Goal: Task Accomplishment & Management: Complete application form

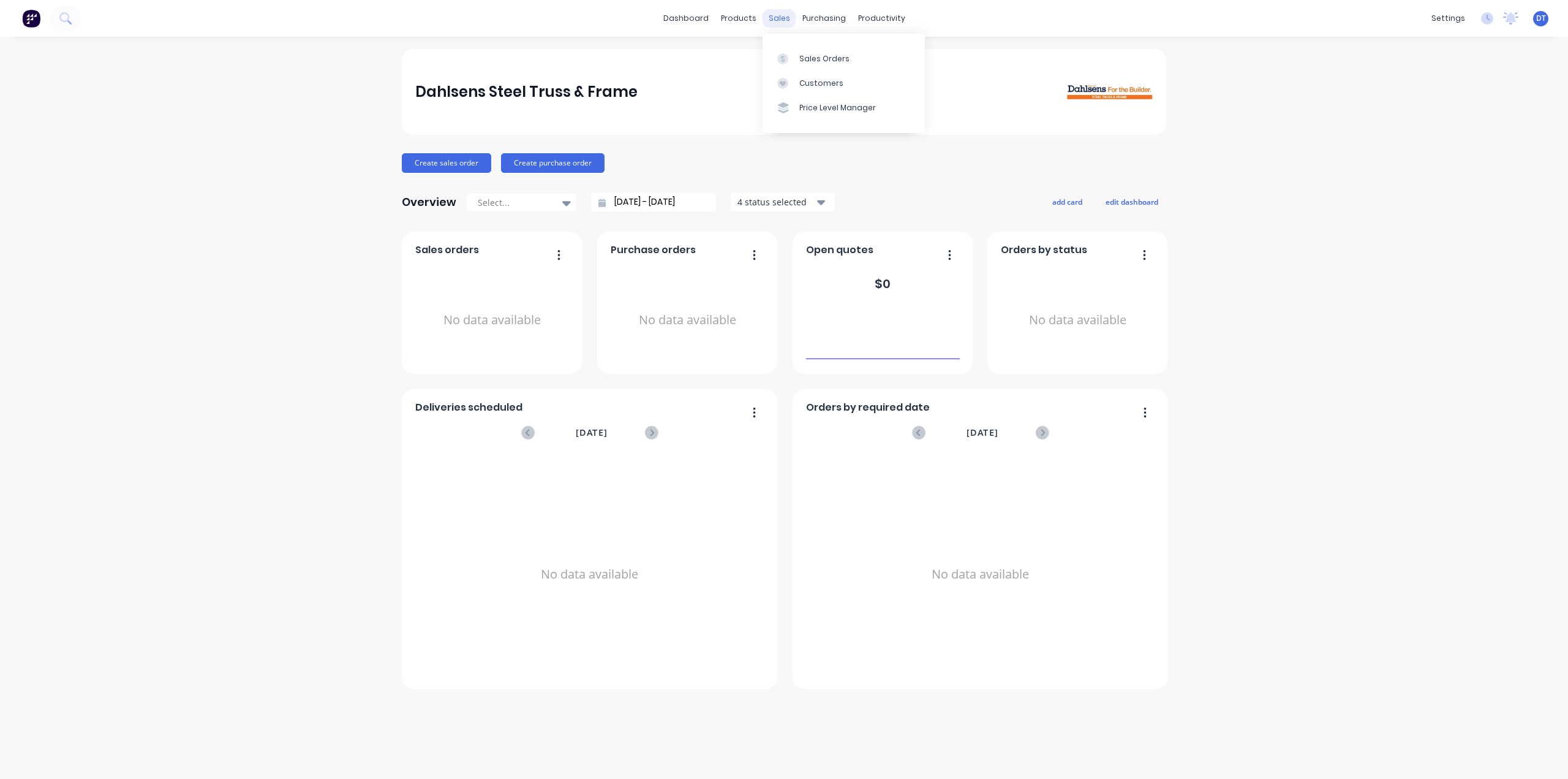
click at [773, 18] on div "sales" at bounding box center [779, 18] width 34 height 18
click at [800, 55] on div "Sales Orders" at bounding box center [824, 59] width 50 height 11
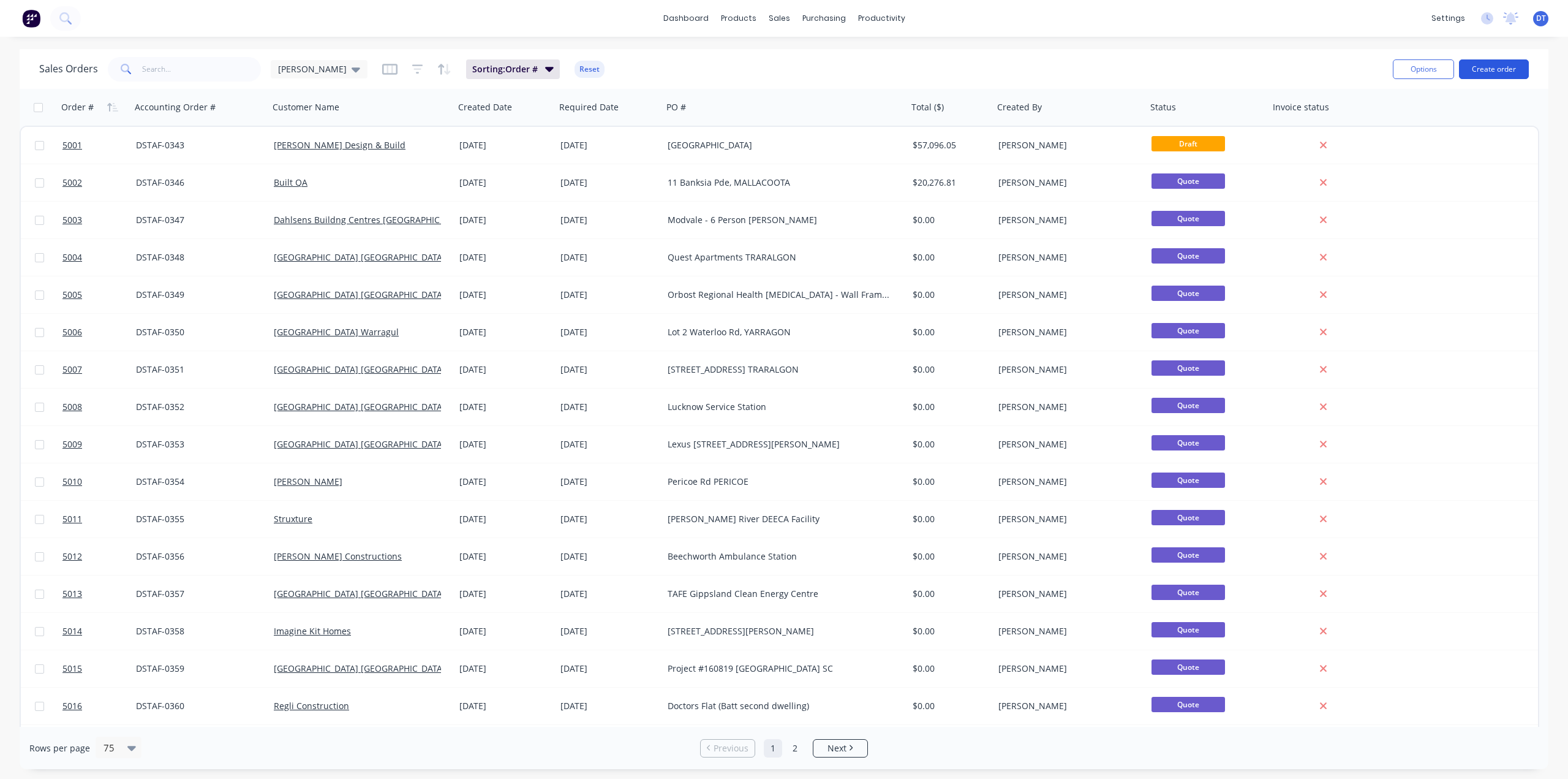
click at [1492, 71] on button "Create order" at bounding box center [1494, 69] width 70 height 20
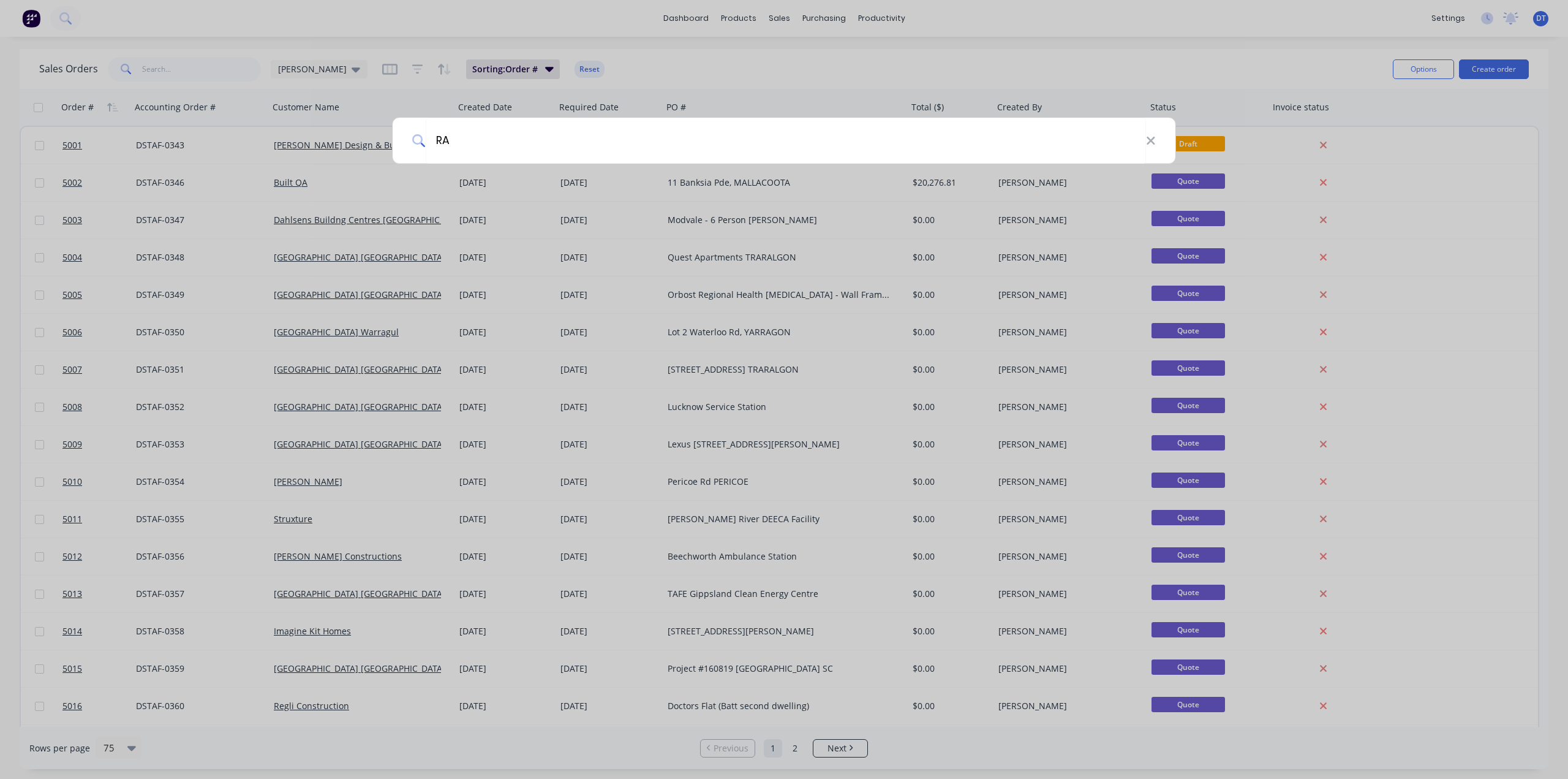
type input "RAM"
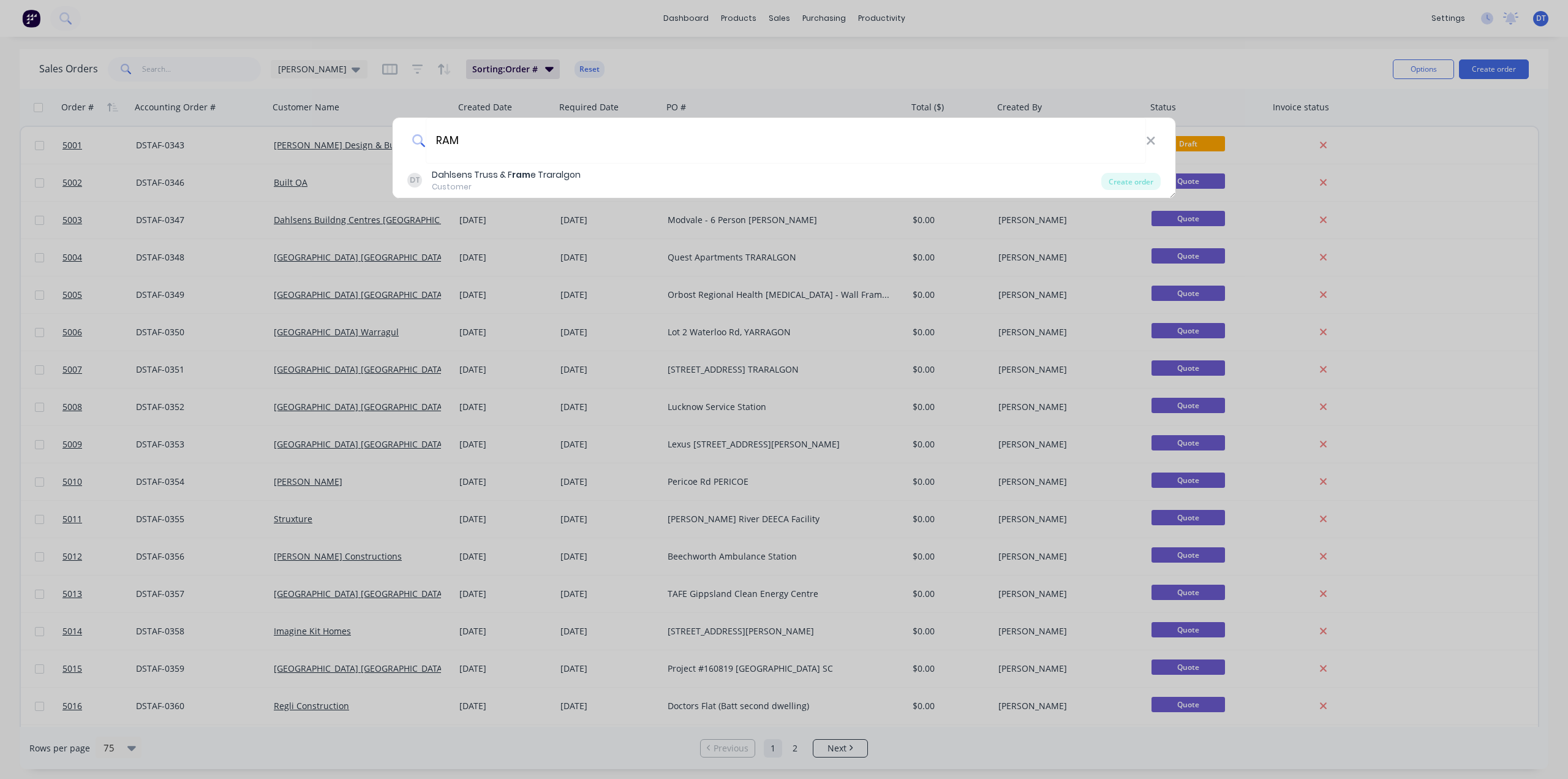
drag, startPoint x: 519, startPoint y: 144, endPoint x: 419, endPoint y: 145, distance: 100.0
click at [419, 145] on div "RAM" at bounding box center [784, 141] width 783 height 46
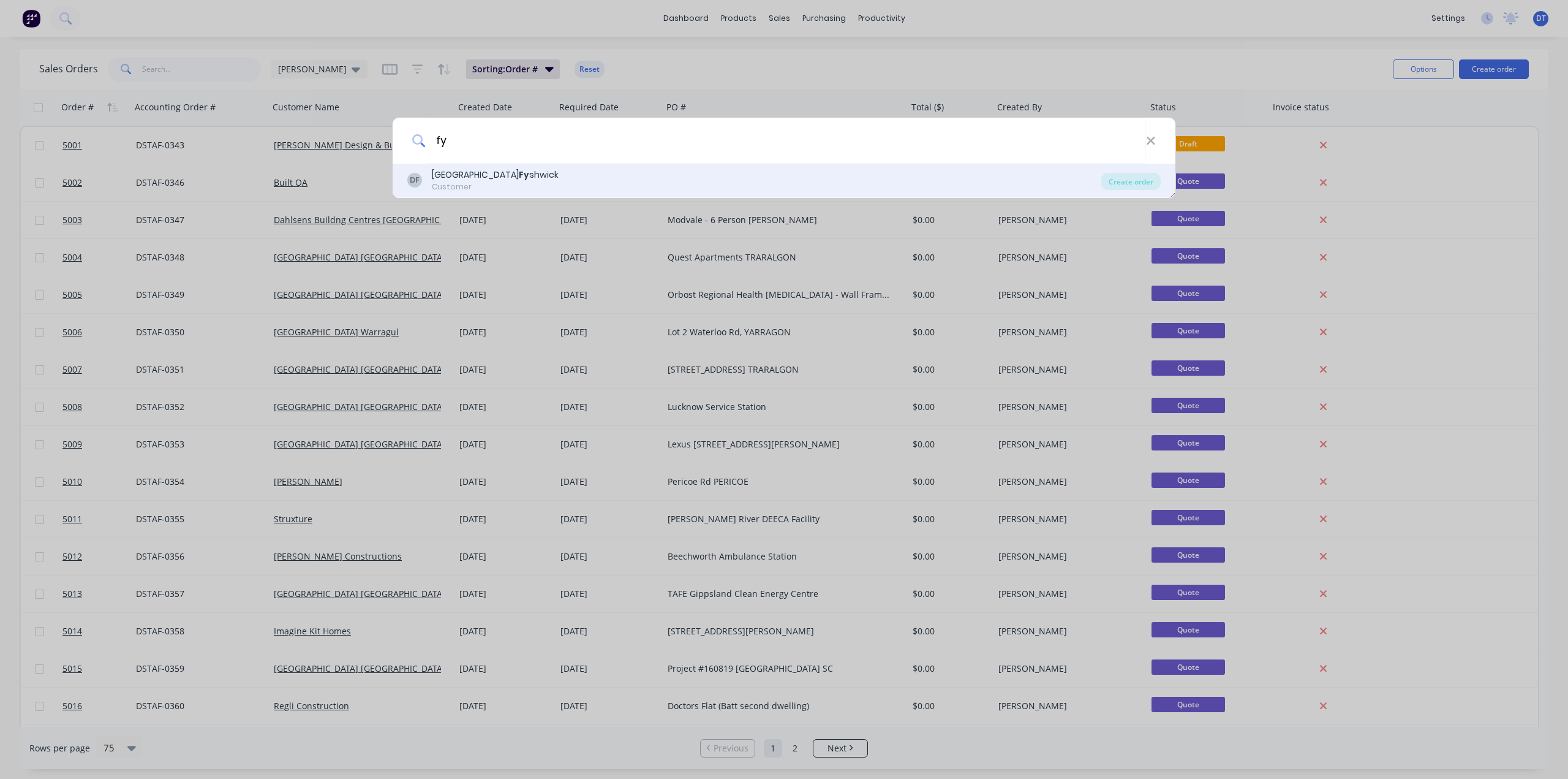
type input "fy"
click at [479, 184] on div "Customer" at bounding box center [495, 187] width 127 height 11
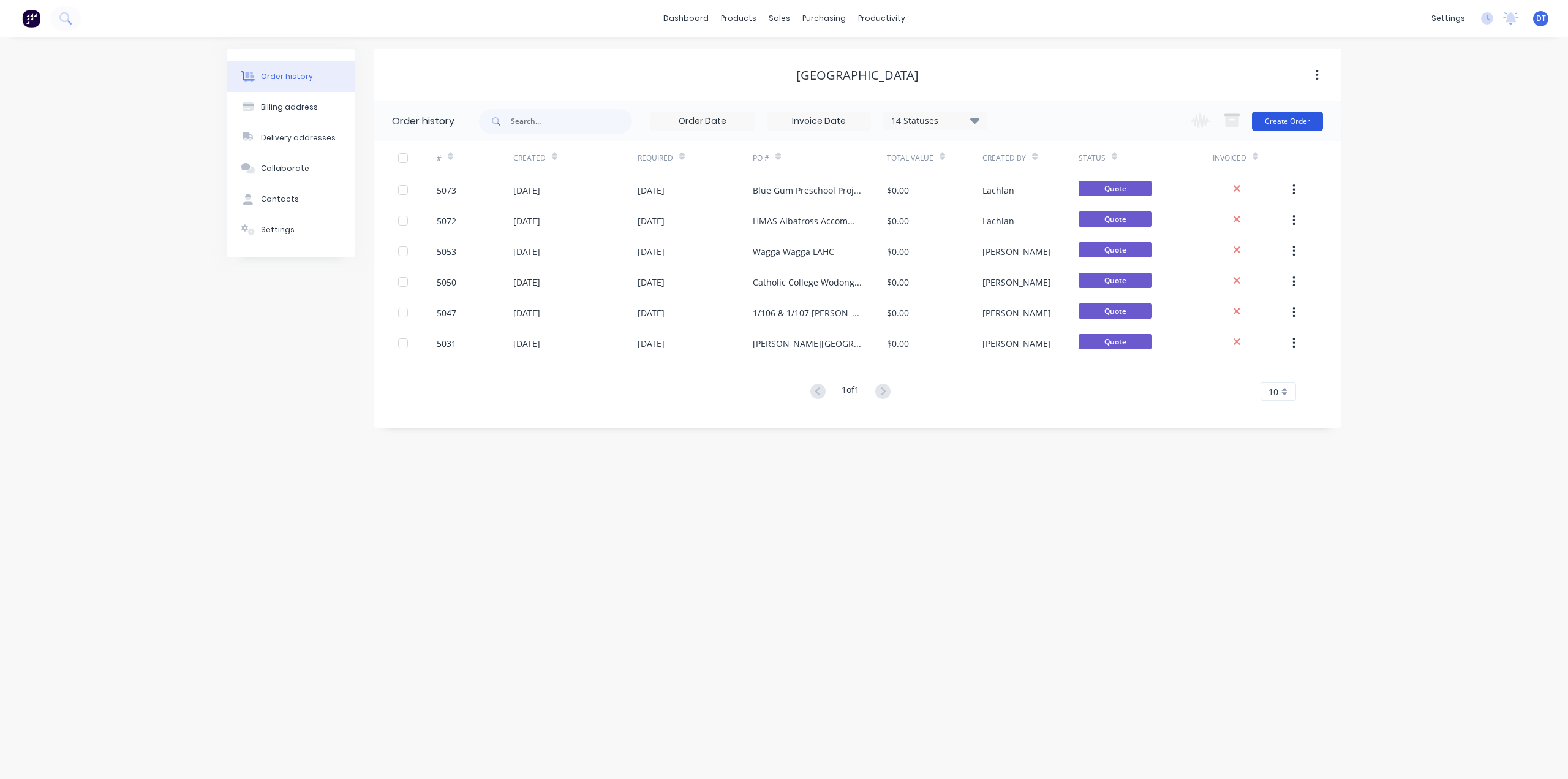
click at [1285, 121] on button "Create Order" at bounding box center [1287, 121] width 71 height 20
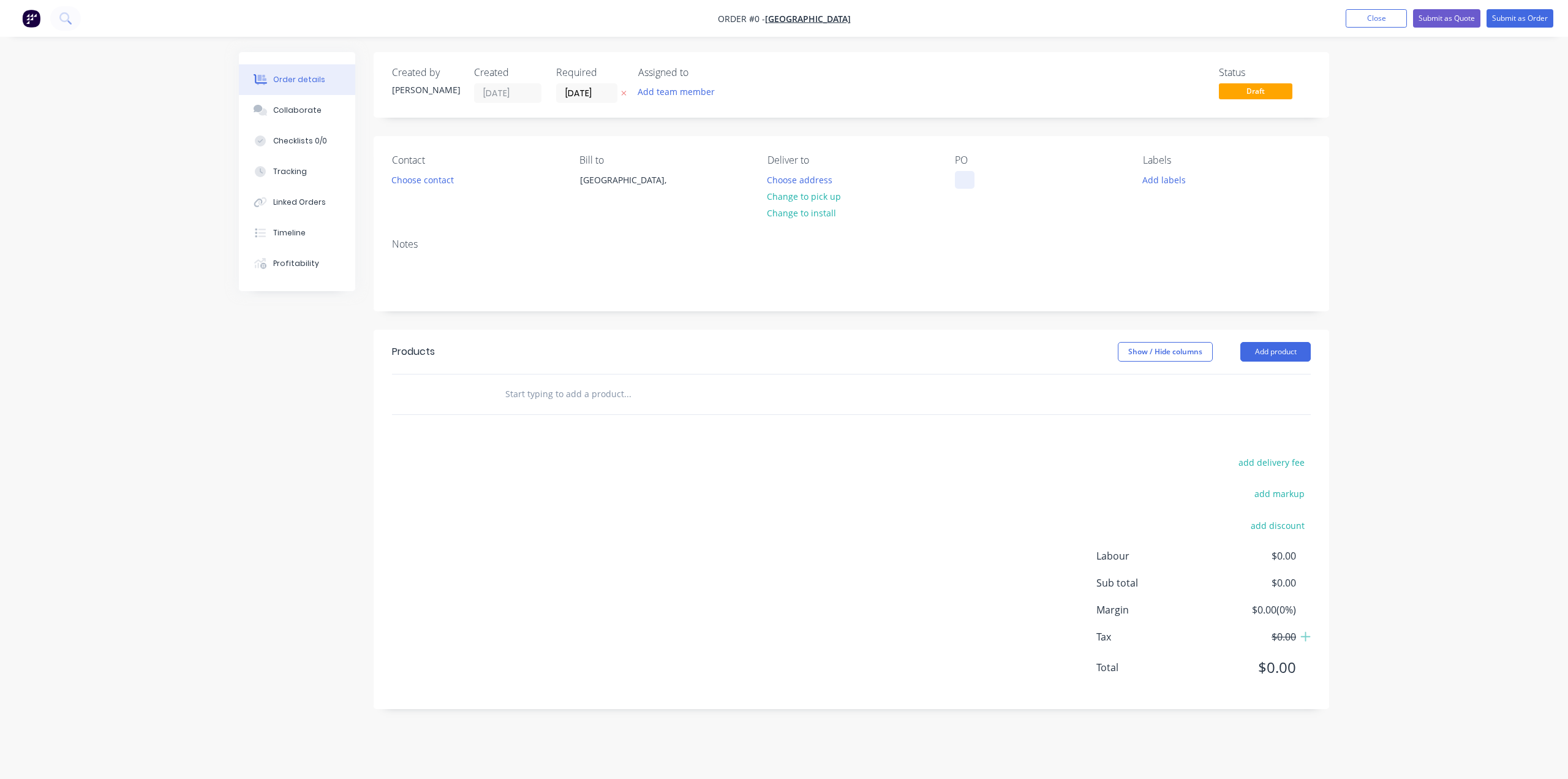
click at [956, 185] on div at bounding box center [965, 179] width 20 height 17
click at [991, 192] on div "PO" at bounding box center [1039, 183] width 168 height 56
click at [967, 179] on div at bounding box center [965, 179] width 20 height 17
paste div
click at [1442, 206] on div "Order details Collaborate Checklists 0/0 Tracking Linked Orders Timeline Profit…" at bounding box center [784, 389] width 1568 height 779
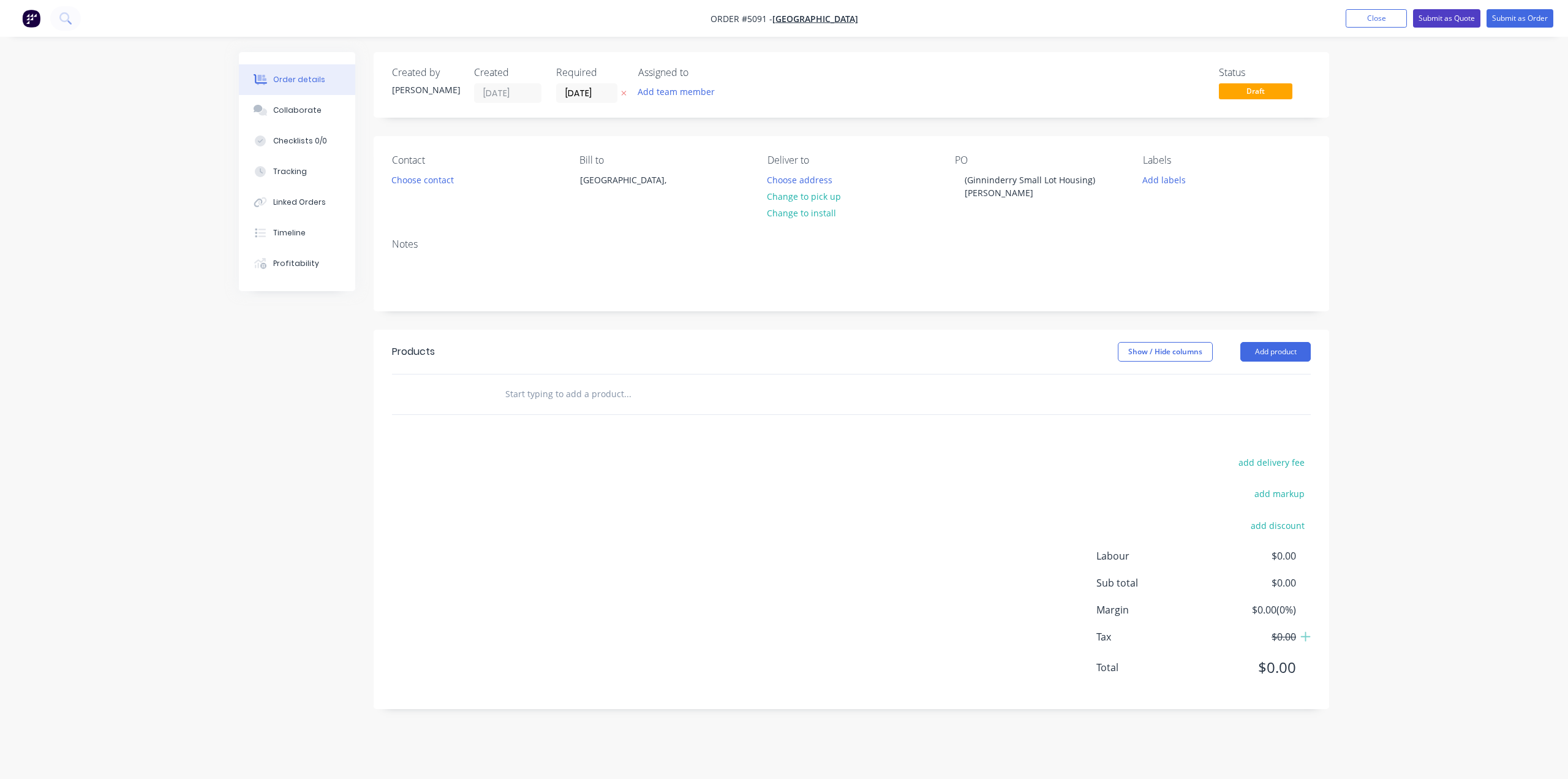
click at [1441, 17] on button "Submit as Quote" at bounding box center [1446, 18] width 67 height 18
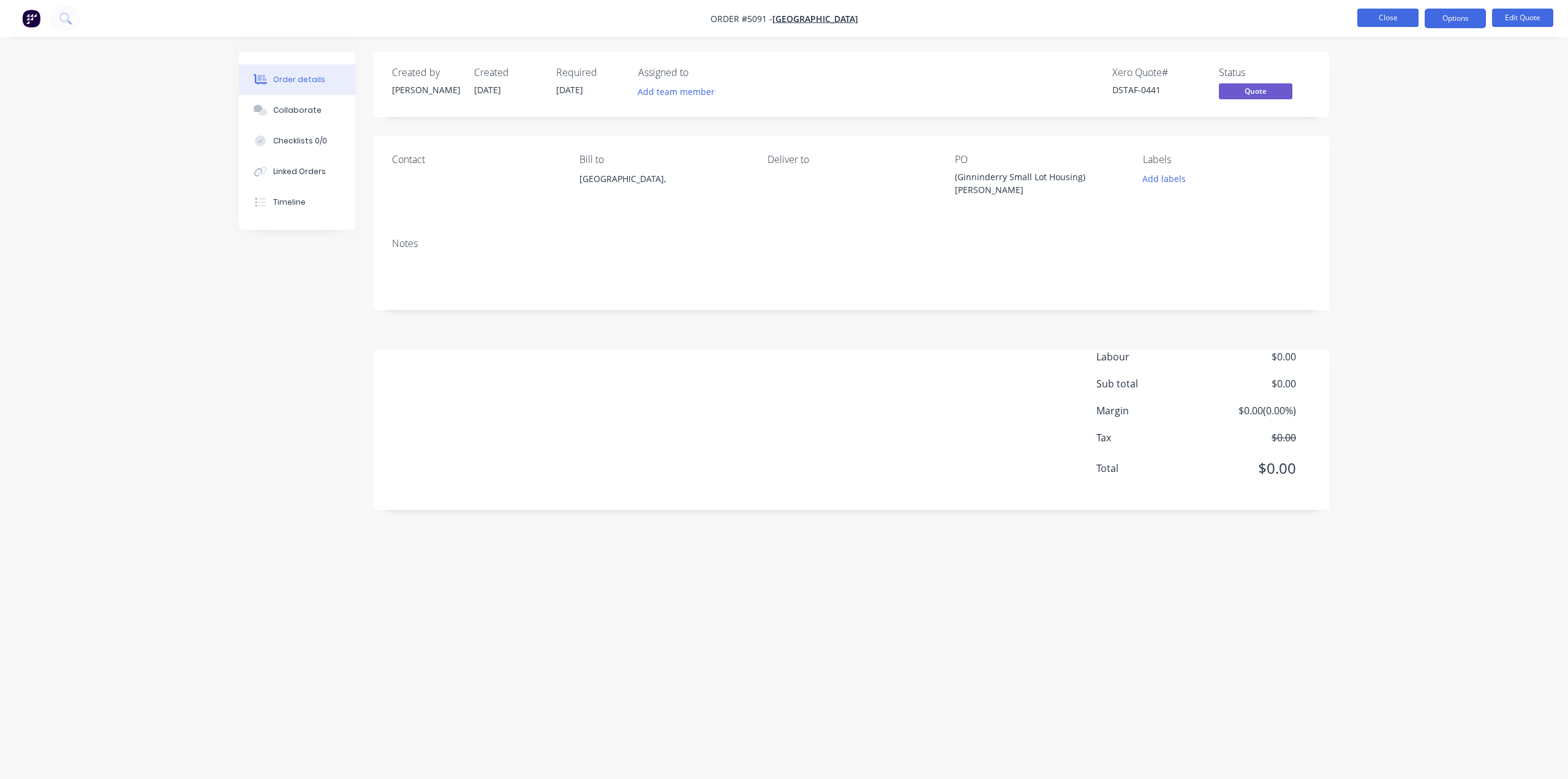
click at [1383, 17] on button "Close" at bounding box center [1388, 17] width 62 height 18
